Goal: Information Seeking & Learning: Learn about a topic

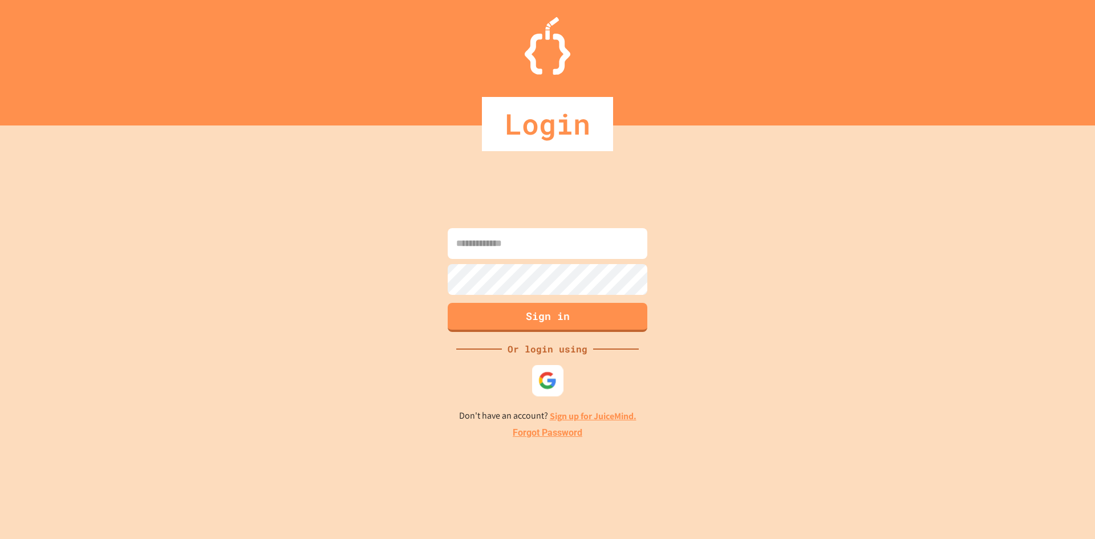
click at [538, 387] on img at bounding box center [547, 380] width 19 height 19
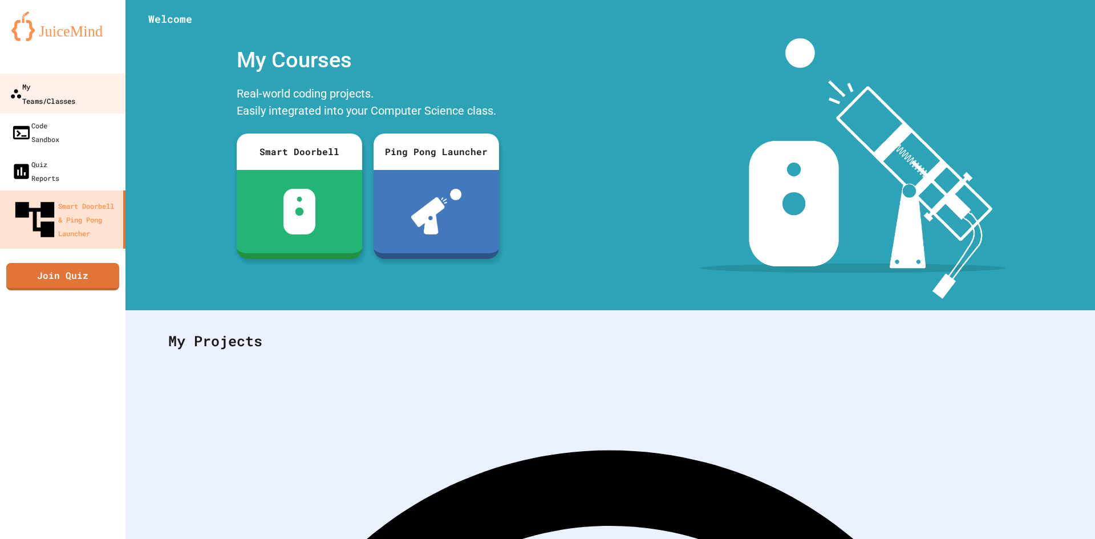
click at [64, 92] on div "My Teams/Classes" at bounding box center [43, 93] width 66 height 28
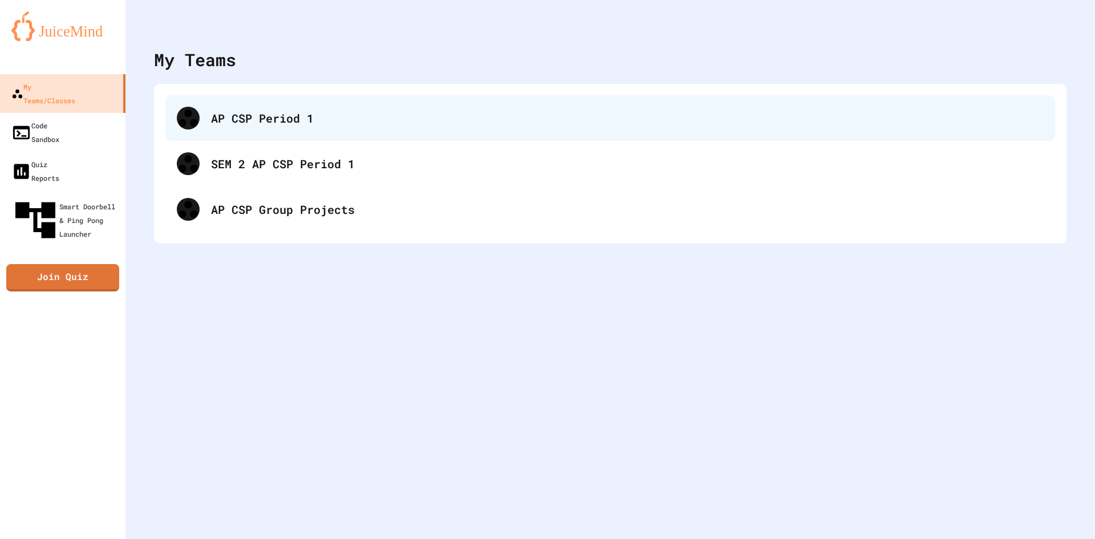
click at [289, 116] on div "AP CSP Period 1" at bounding box center [627, 118] width 833 height 17
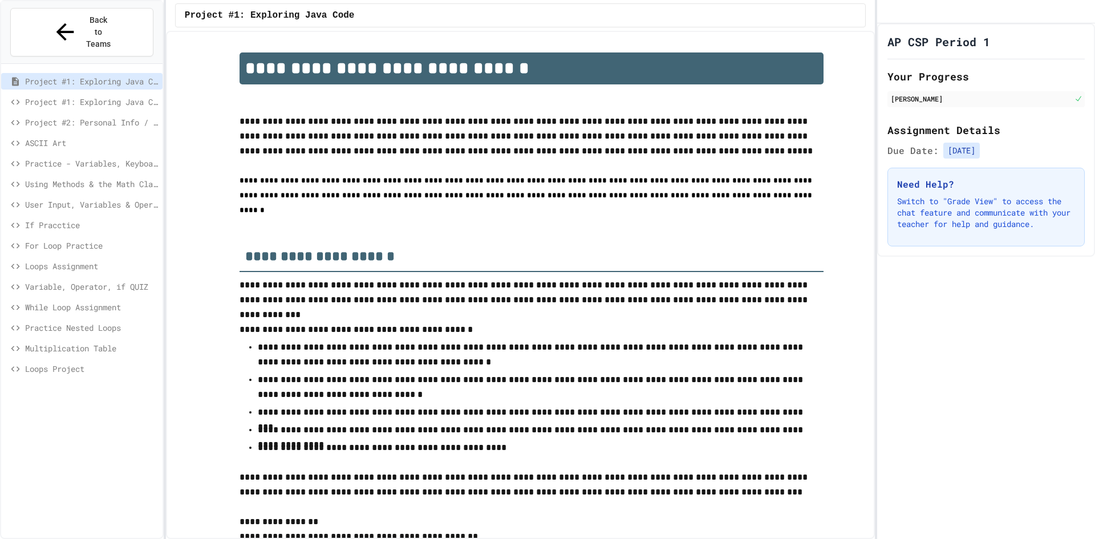
click at [67, 217] on div "If Pracctice" at bounding box center [81, 225] width 161 height 17
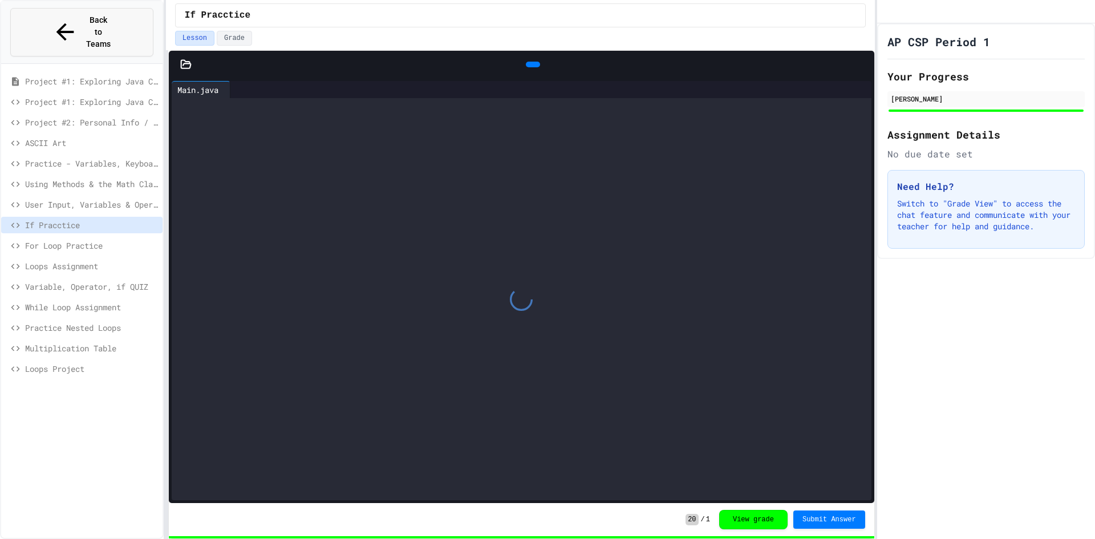
click at [59, 25] on div "Back to Teams" at bounding box center [82, 32] width 60 height 36
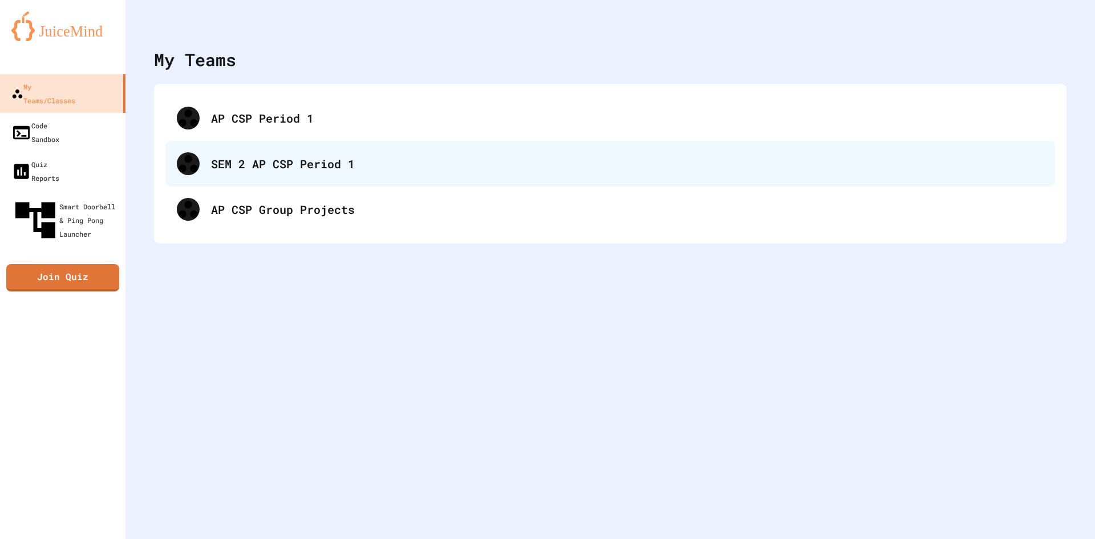
click at [203, 171] on div "SEM 2 AP CSP Period 1" at bounding box center [610, 164] width 890 height 46
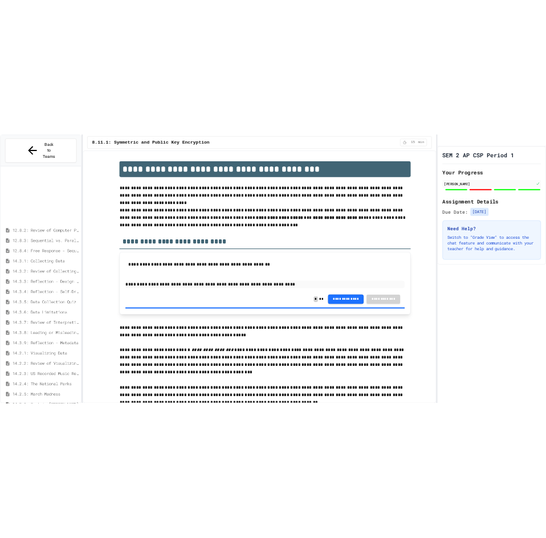
scroll to position [285, 0]
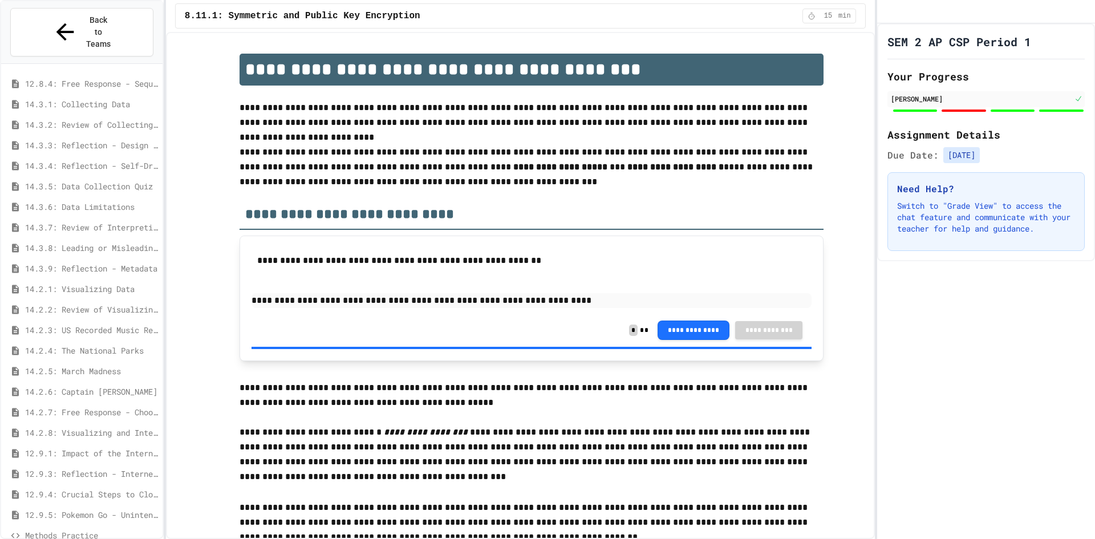
click at [85, 26] on span "Back to Teams" at bounding box center [98, 32] width 27 height 36
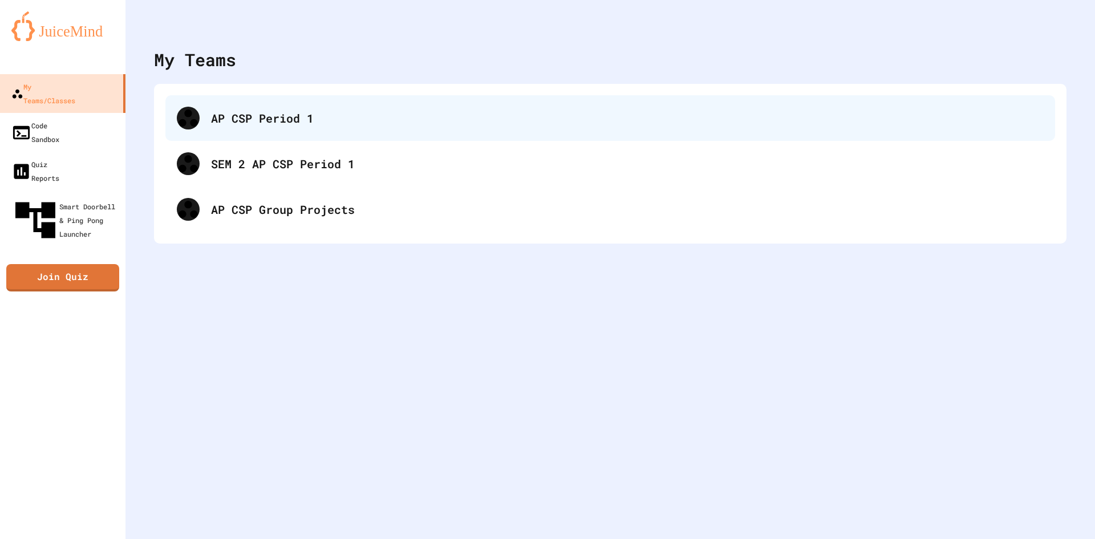
click at [230, 114] on div "AP CSP Period 1" at bounding box center [627, 118] width 833 height 17
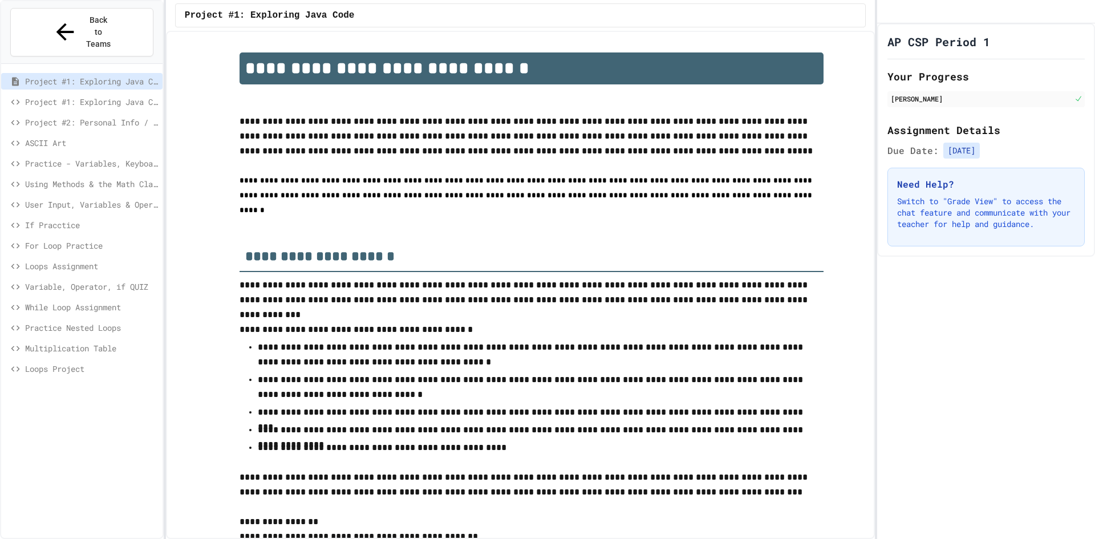
click at [65, 237] on div "For Loop Practice" at bounding box center [81, 245] width 161 height 17
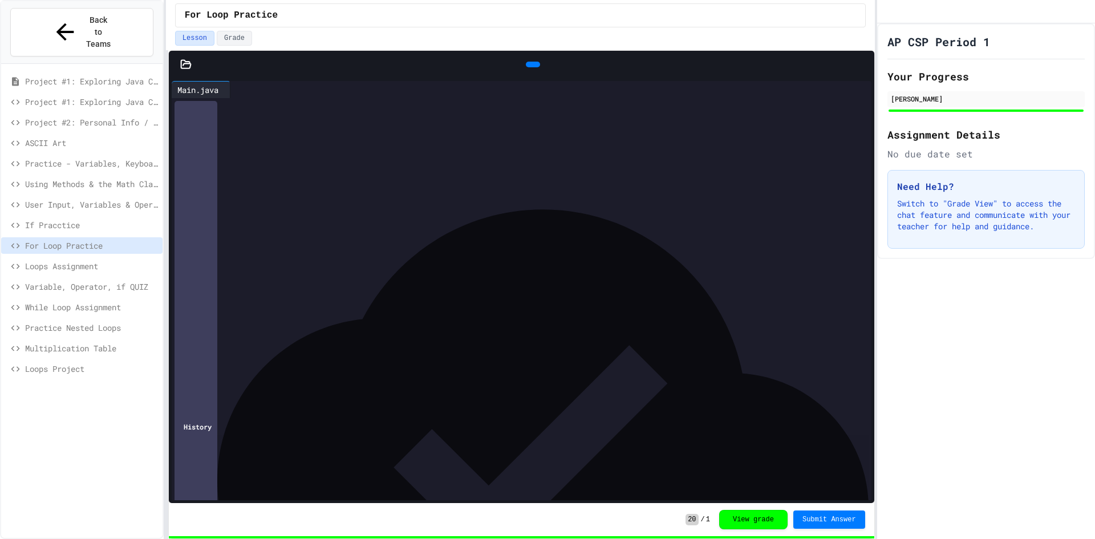
click at [86, 278] on div "Variable, Operator, if QUIZ" at bounding box center [81, 288] width 161 height 21
click at [88, 281] on span "Variable, Operator, if QUIZ" at bounding box center [91, 287] width 133 height 12
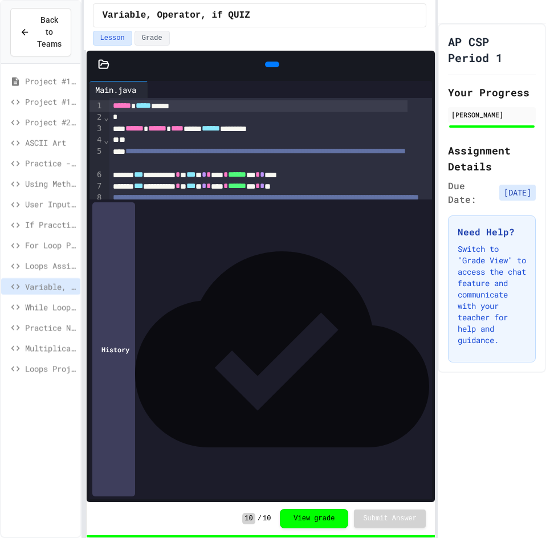
click at [58, 181] on span "Using Methods & the Math Class Practice" at bounding box center [50, 184] width 51 height 12
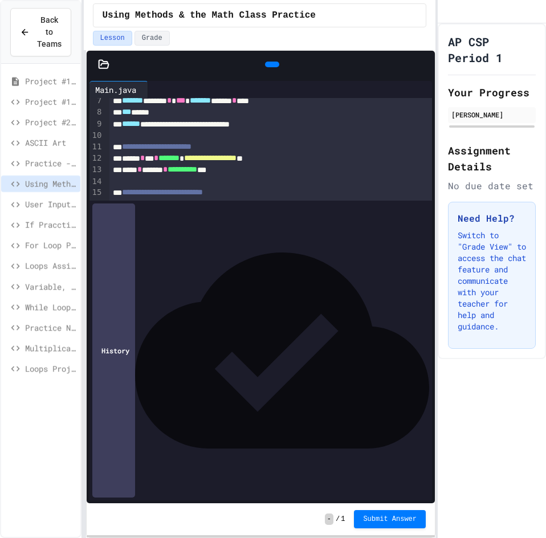
scroll to position [76, 0]
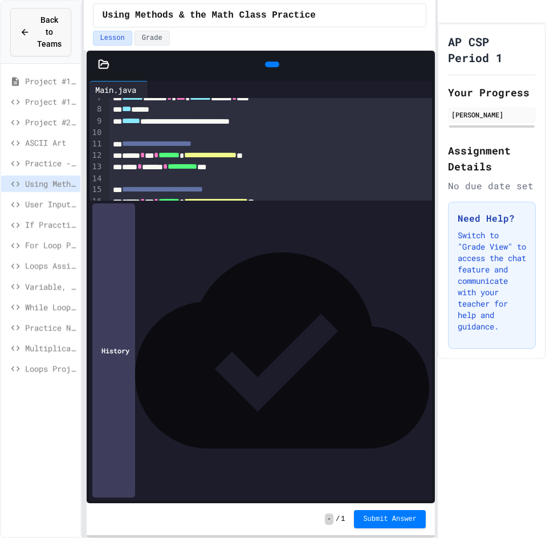
click at [31, 30] on div "Back to Teams" at bounding box center [41, 32] width 42 height 36
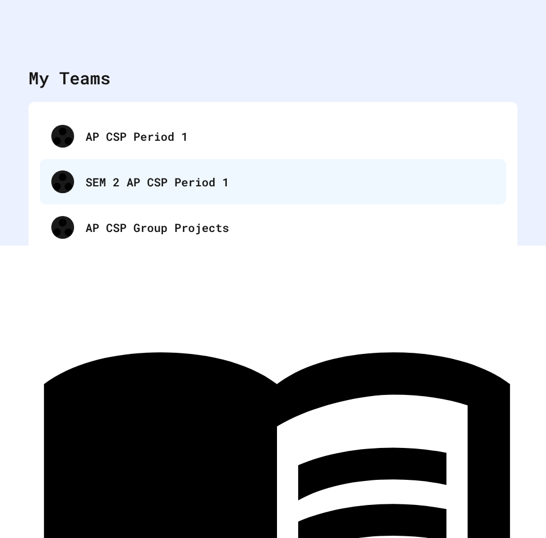
click at [173, 187] on div "SEM 2 AP CSP Period 1" at bounding box center [291, 181] width 410 height 17
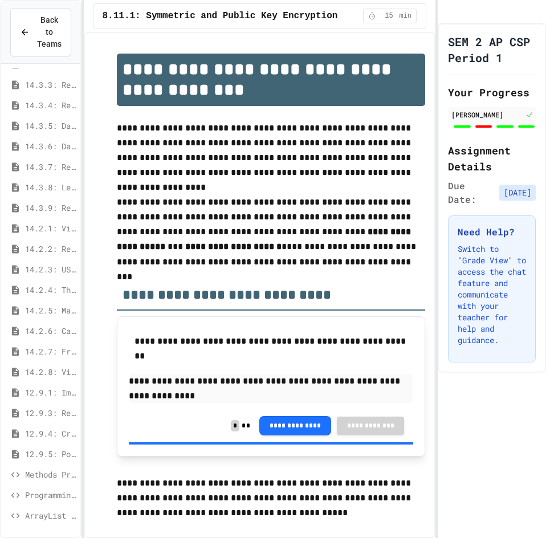
scroll to position [407, 0]
click at [51, 411] on span "Methods Practice" at bounding box center [50, 413] width 51 height 12
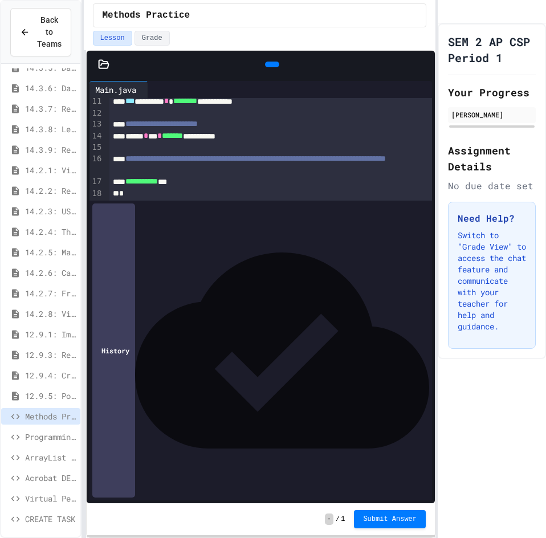
scroll to position [407, 0]
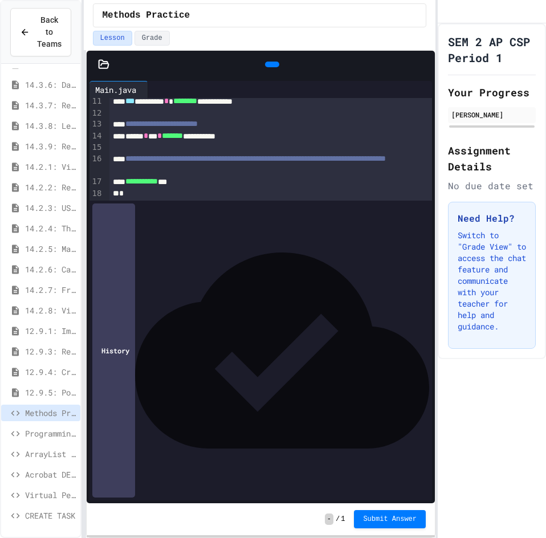
click at [42, 450] on span "ArrayList Lab" at bounding box center [50, 454] width 51 height 12
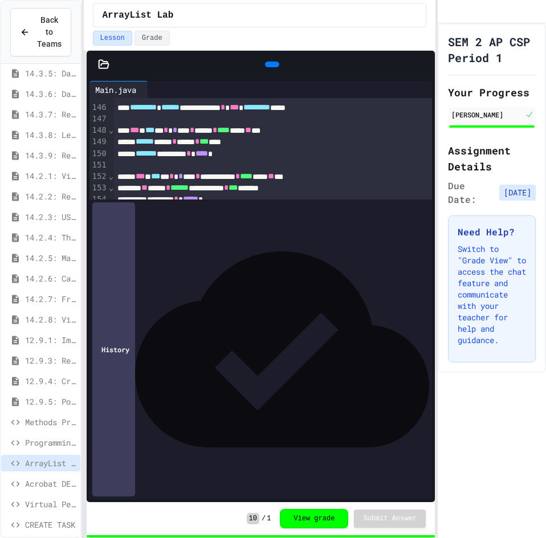
scroll to position [1940, 0]
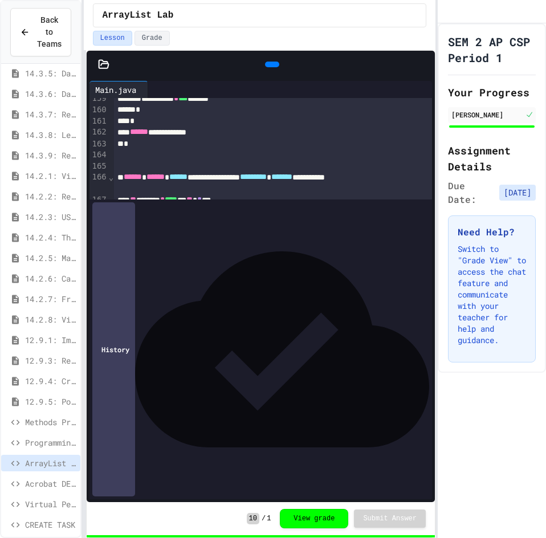
click at [34, 421] on span "Methods Practice" at bounding box center [50, 422] width 51 height 12
